Goal: Task Accomplishment & Management: Manage account settings

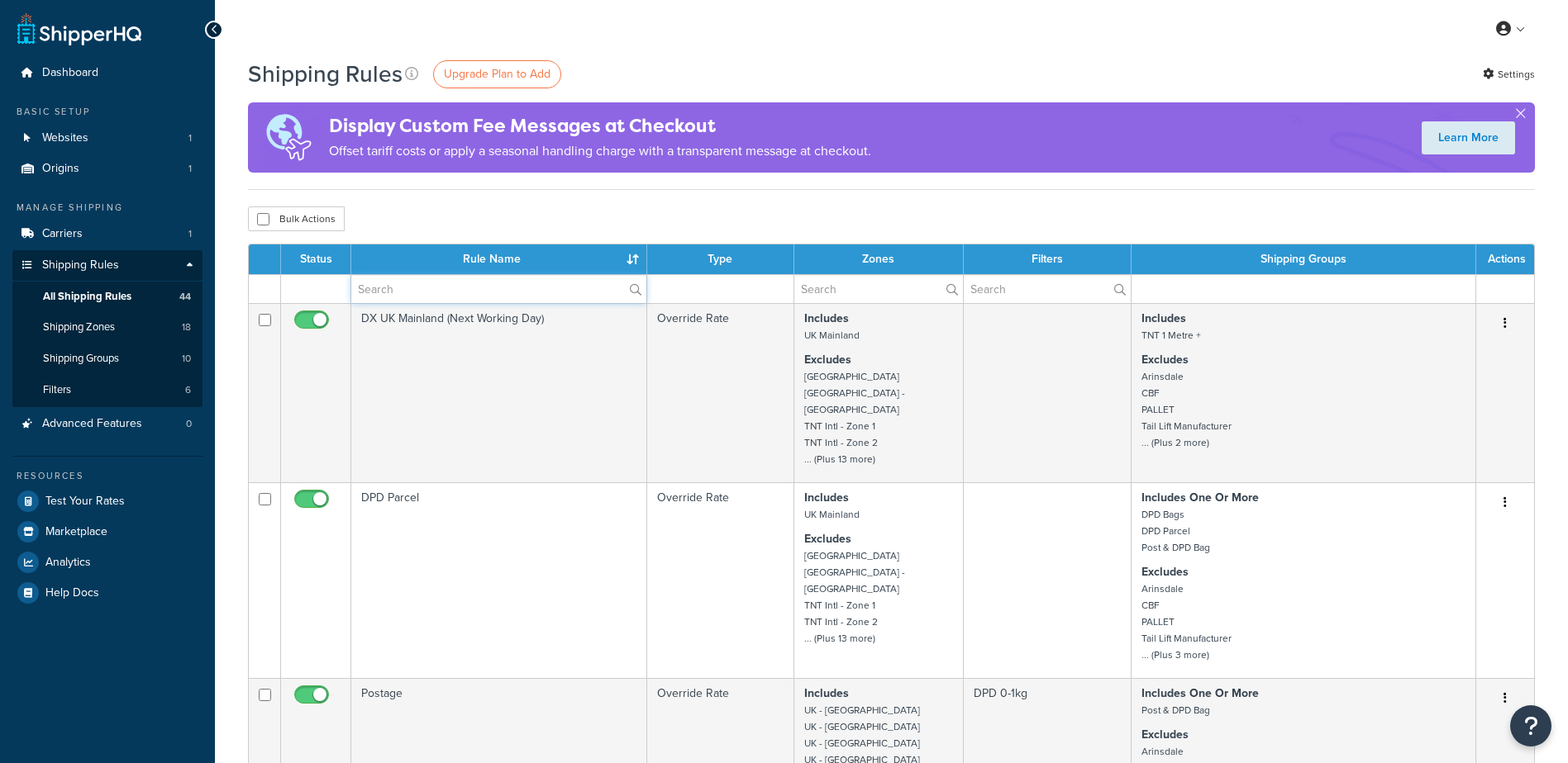
click at [448, 295] on input "text" at bounding box center [498, 289] width 295 height 28
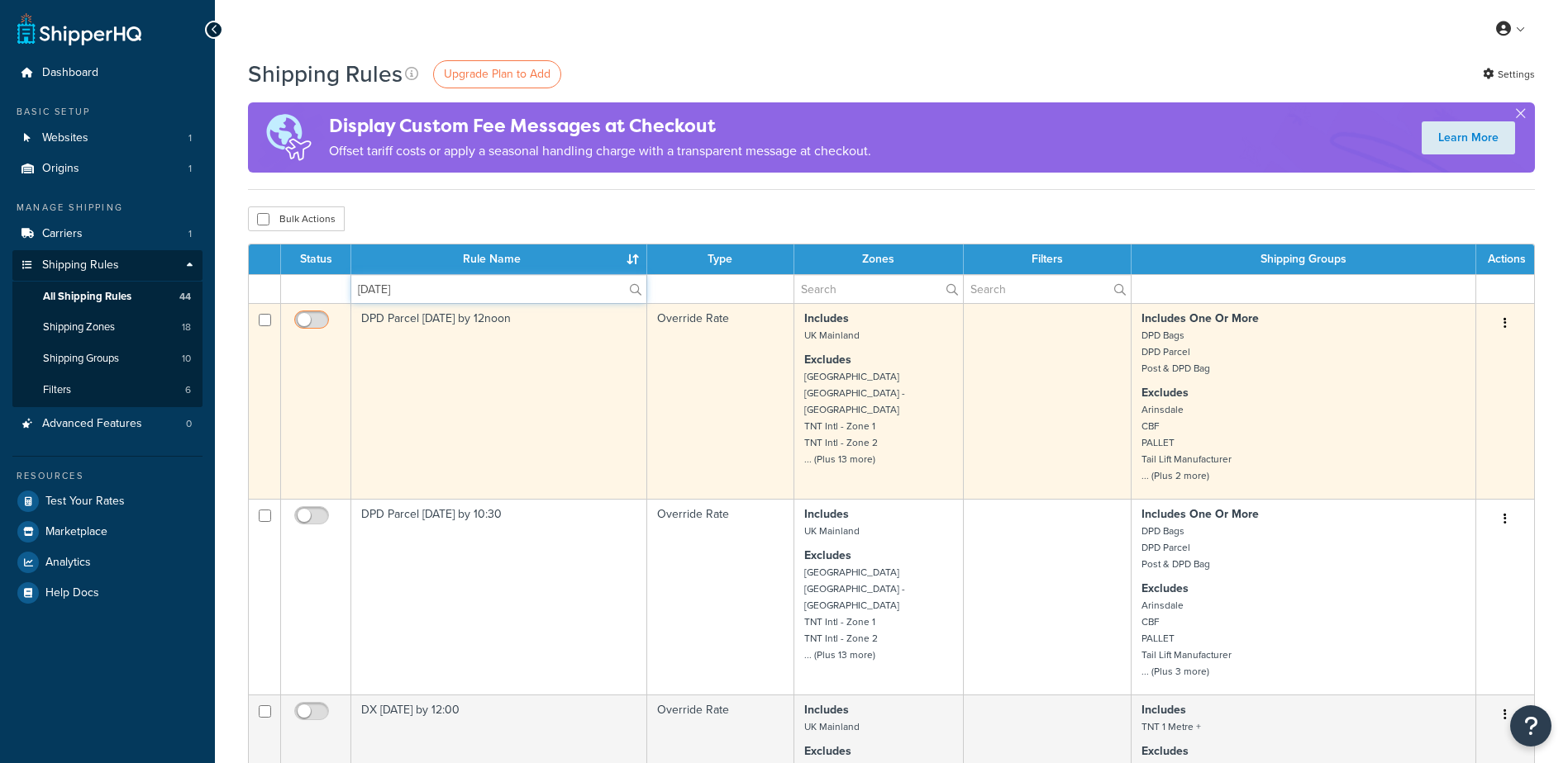
type input "saturday"
click at [315, 318] on input "checkbox" at bounding box center [313, 324] width 46 height 21
checkbox input "true"
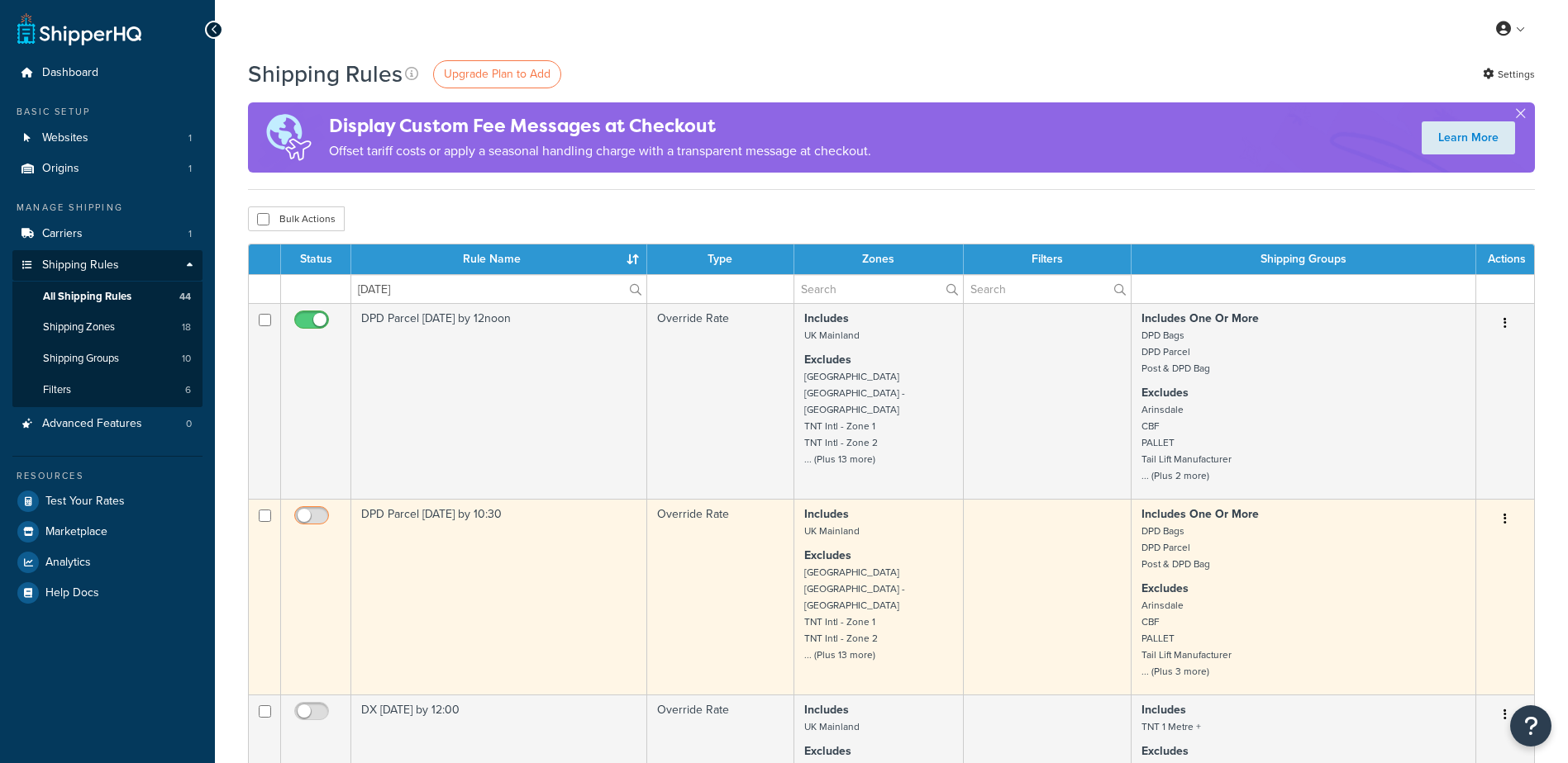
click at [303, 514] on input "checkbox" at bounding box center [313, 520] width 46 height 21
checkbox input "true"
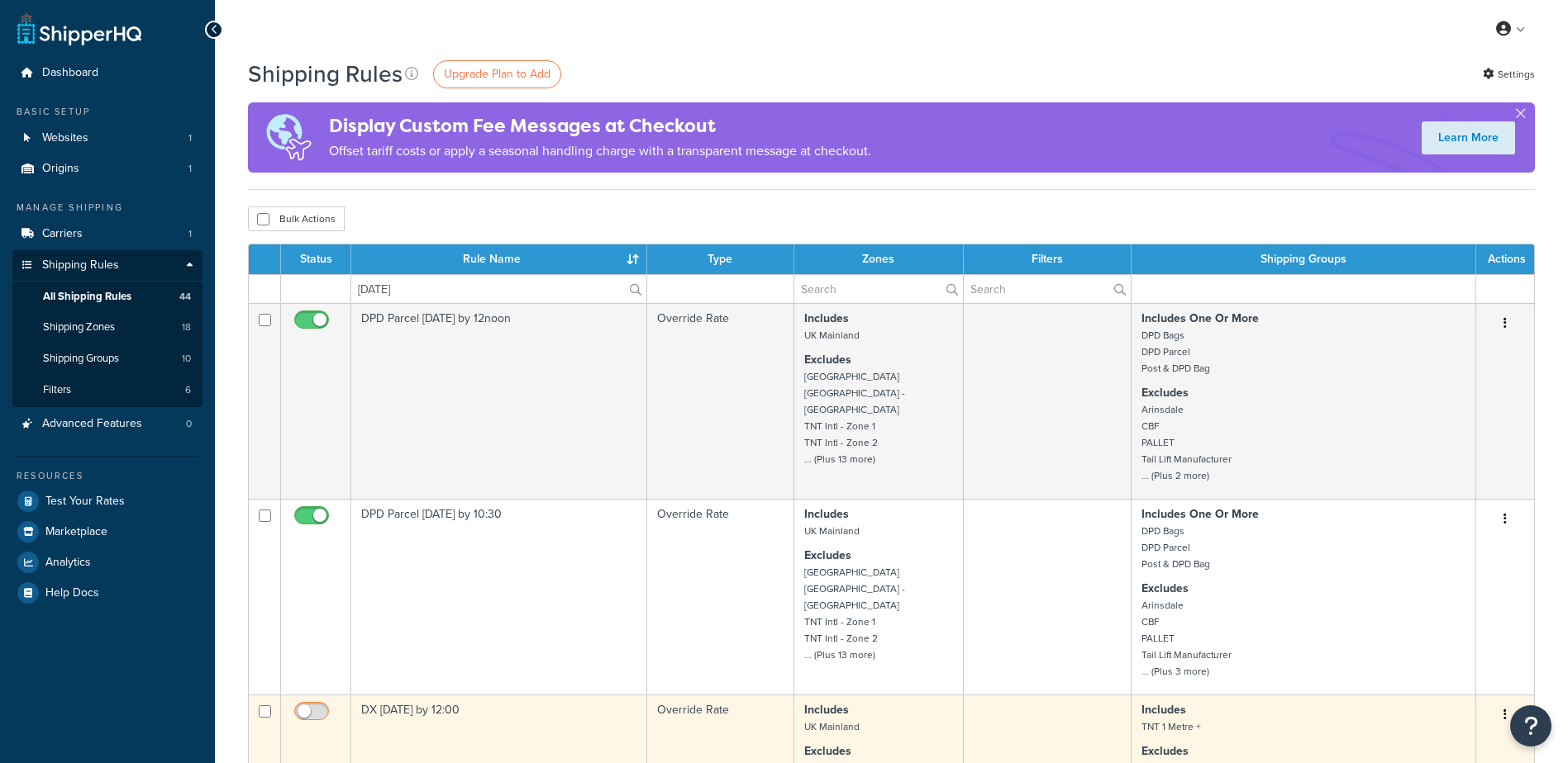
click at [311, 705] on input "checkbox" at bounding box center [313, 715] width 46 height 21
checkbox input "true"
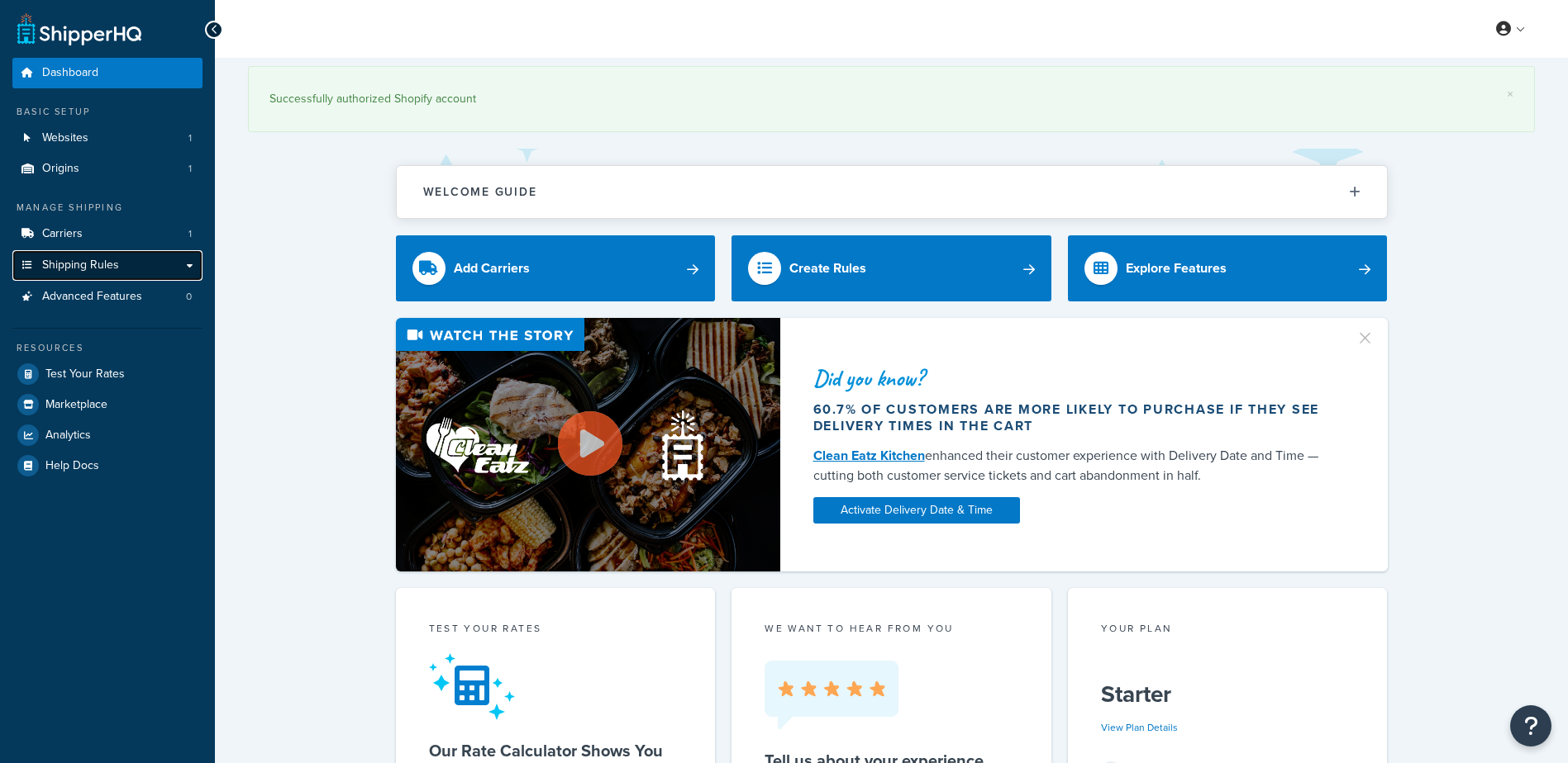
click at [75, 264] on span "Shipping Rules" at bounding box center [80, 266] width 77 height 14
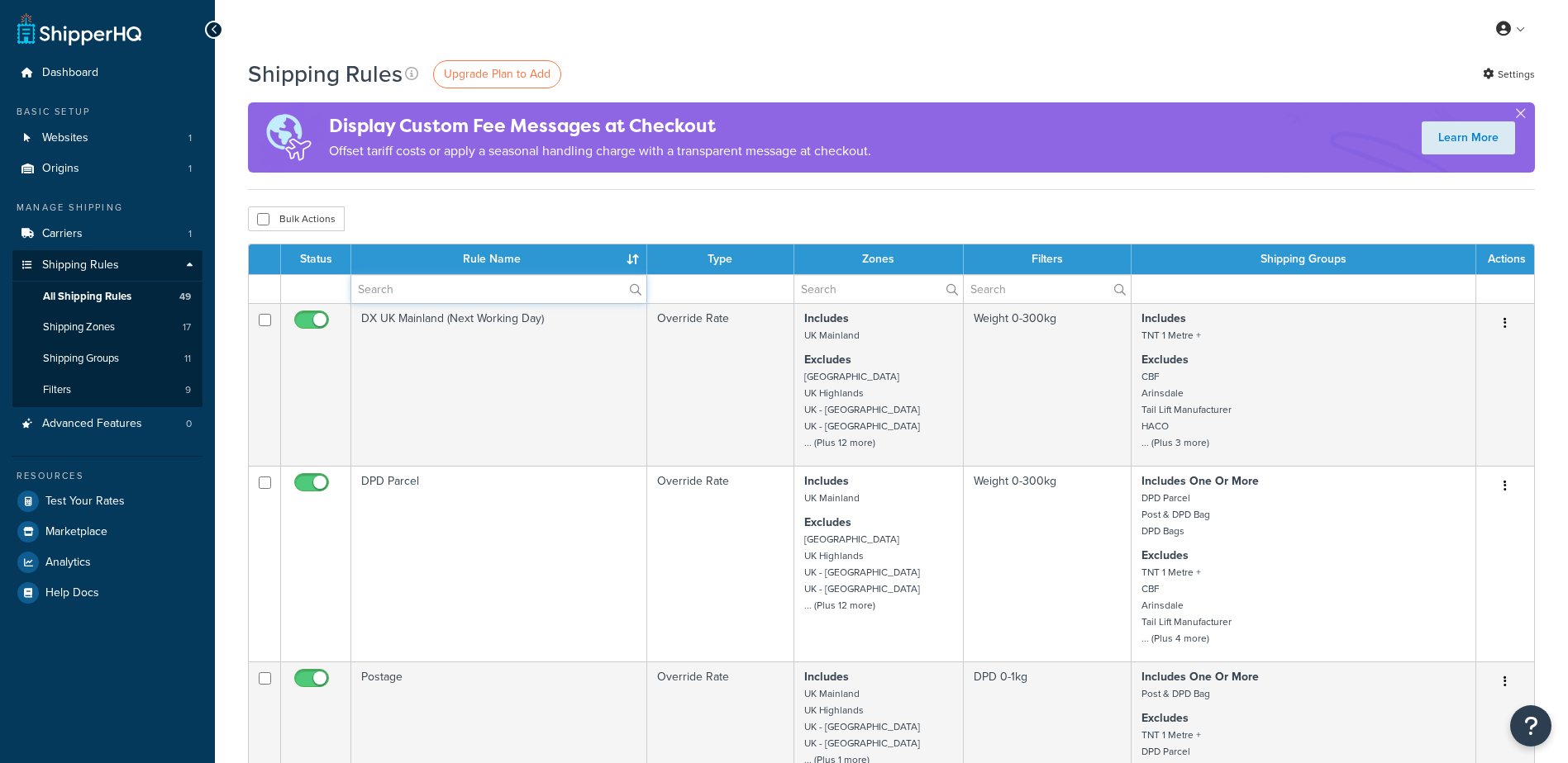
click at [472, 294] on input "text" at bounding box center [498, 289] width 295 height 28
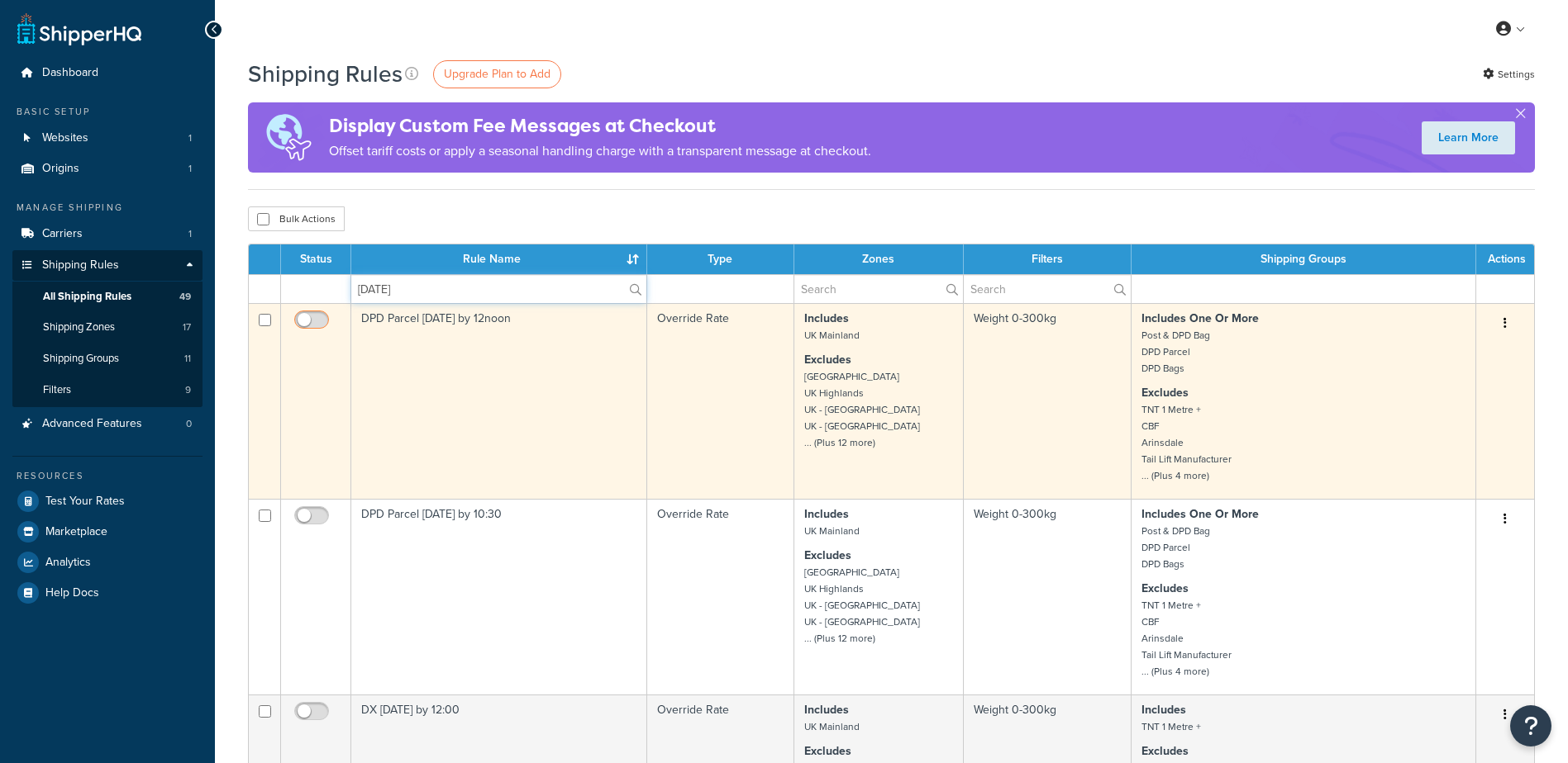
type input "saturday"
click at [314, 320] on input "checkbox" at bounding box center [313, 324] width 46 height 21
checkbox input "true"
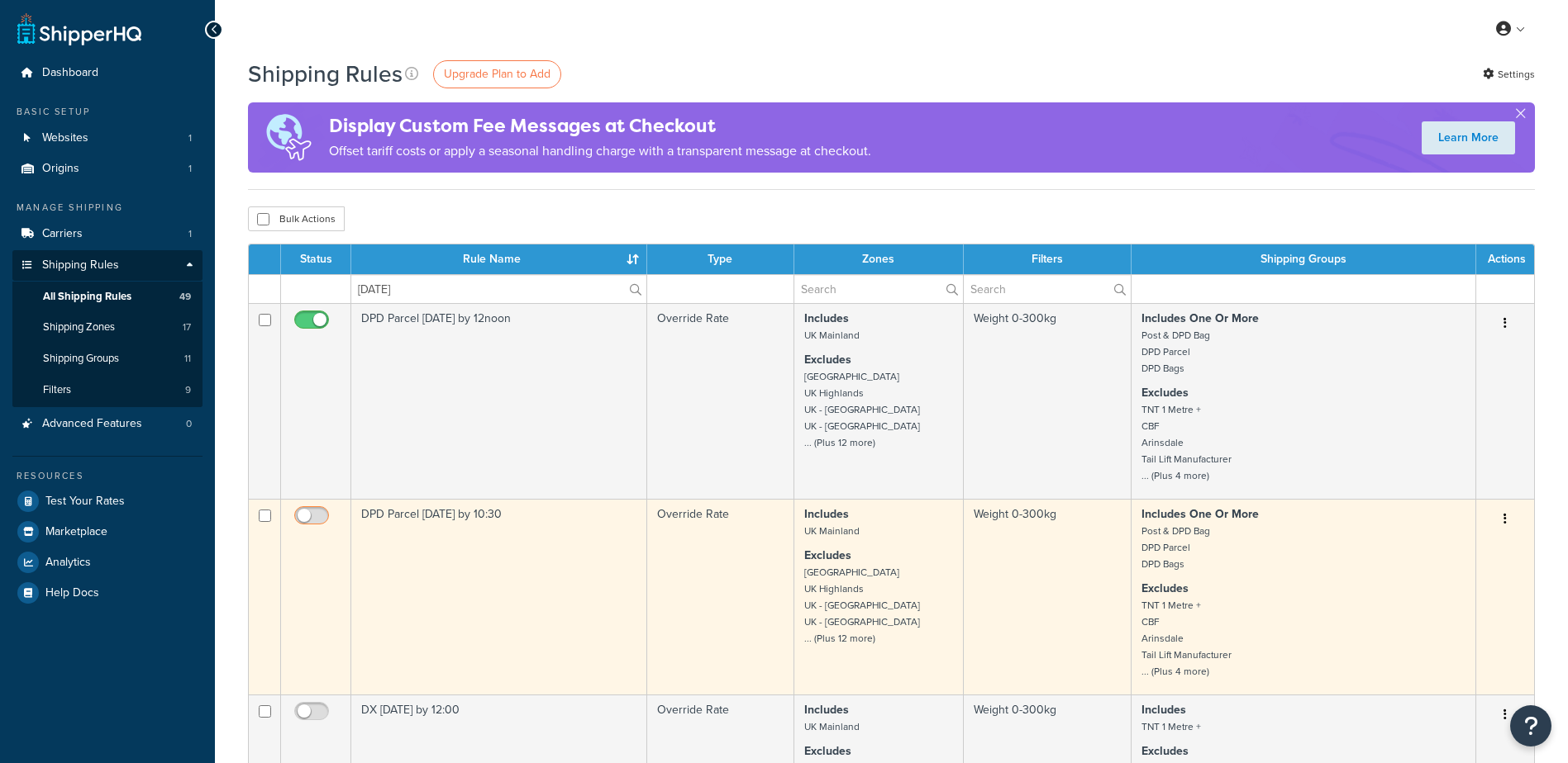
click at [318, 512] on input "checkbox" at bounding box center [313, 520] width 46 height 21
checkbox input "true"
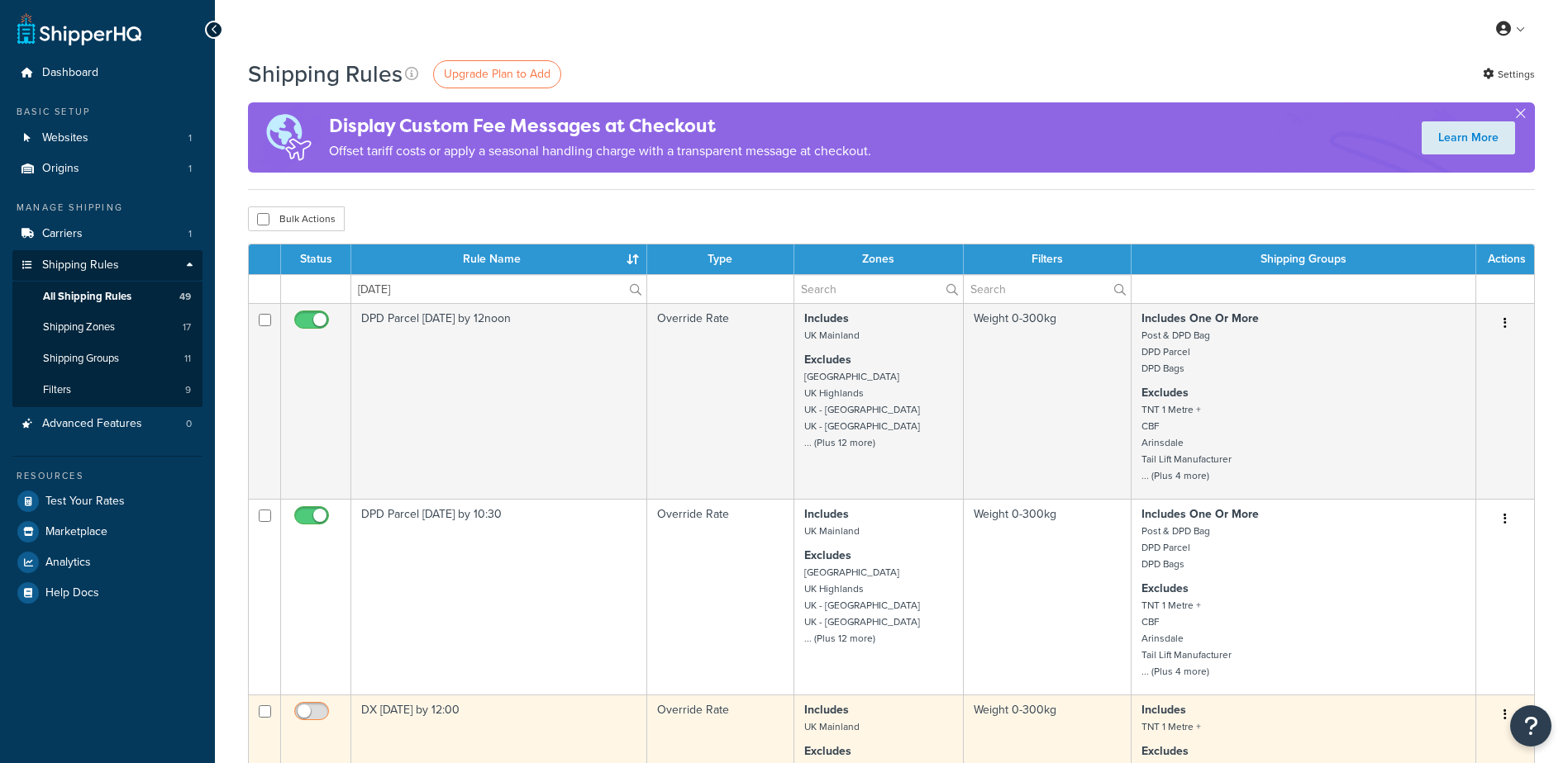
click at [311, 705] on span at bounding box center [312, 712] width 35 height 20
click at [311, 705] on input "checkbox" at bounding box center [313, 715] width 46 height 21
checkbox input "true"
